Goal: Information Seeking & Learning: Learn about a topic

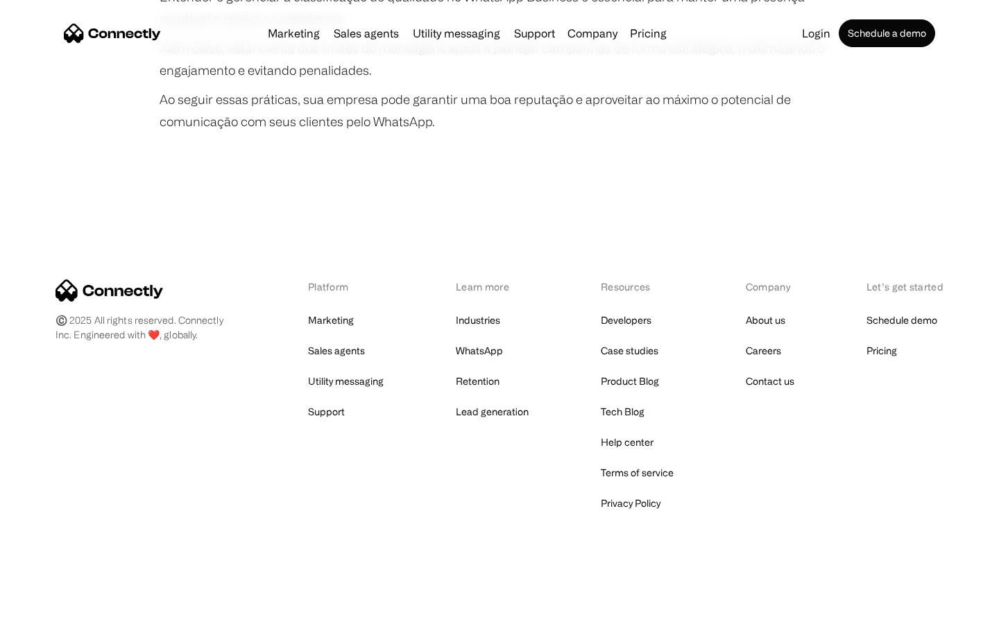
scroll to position [2598, 0]
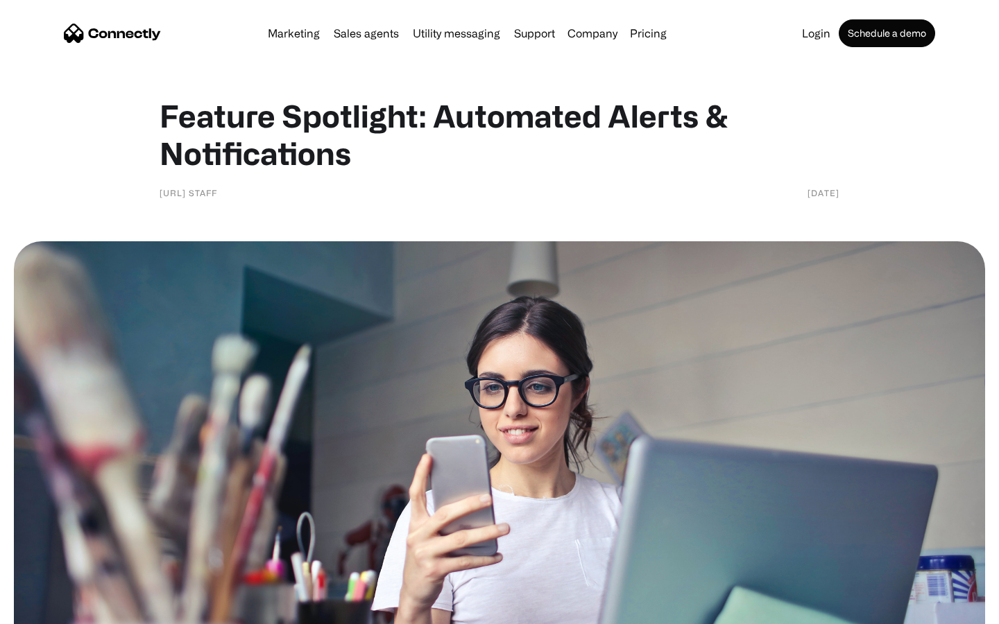
scroll to position [933, 0]
